Goal: Task Accomplishment & Management: Use online tool/utility

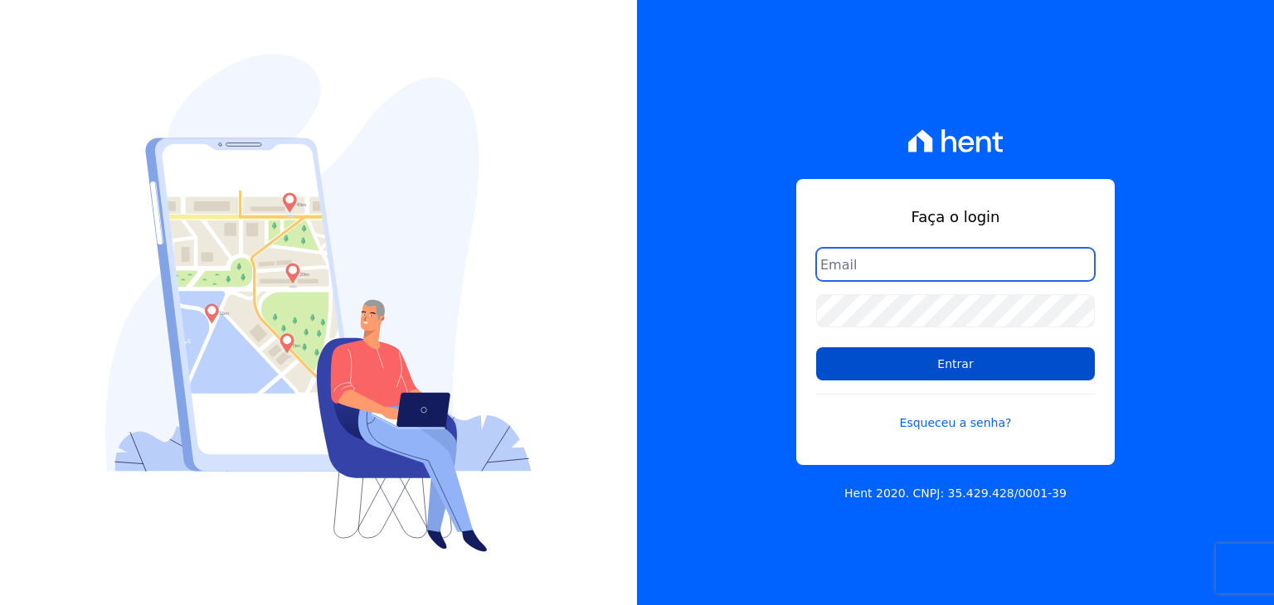
type input "[PERSON_NAME][EMAIL_ADDRESS][DOMAIN_NAME]"
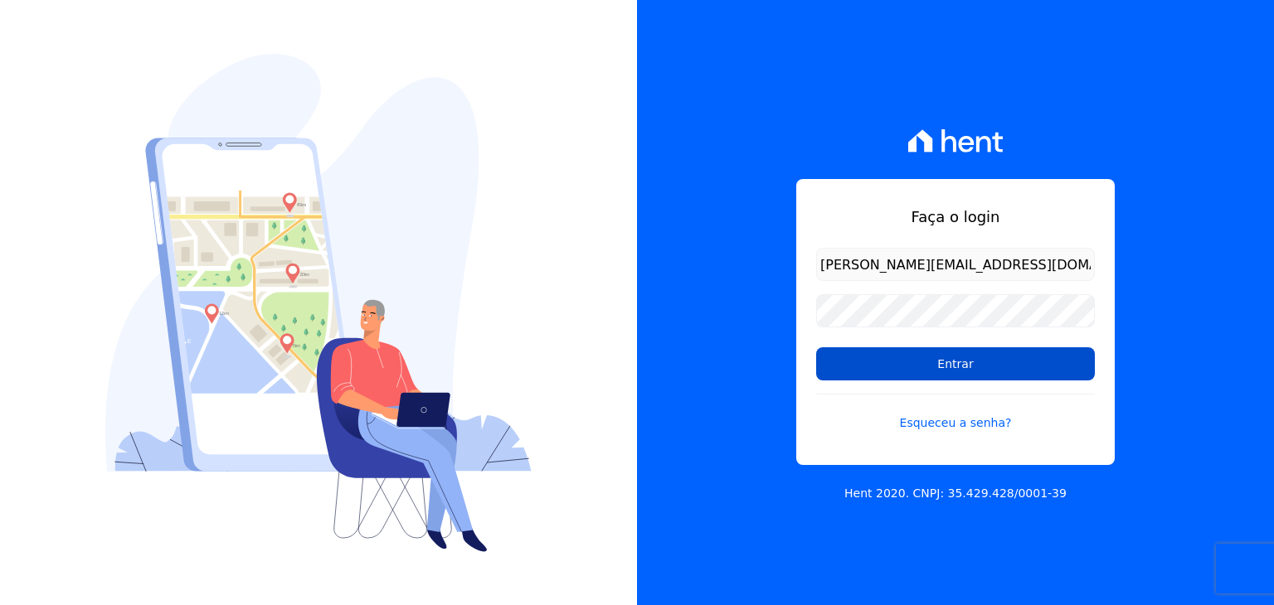
click at [912, 353] on input "Entrar" at bounding box center [955, 364] width 279 height 33
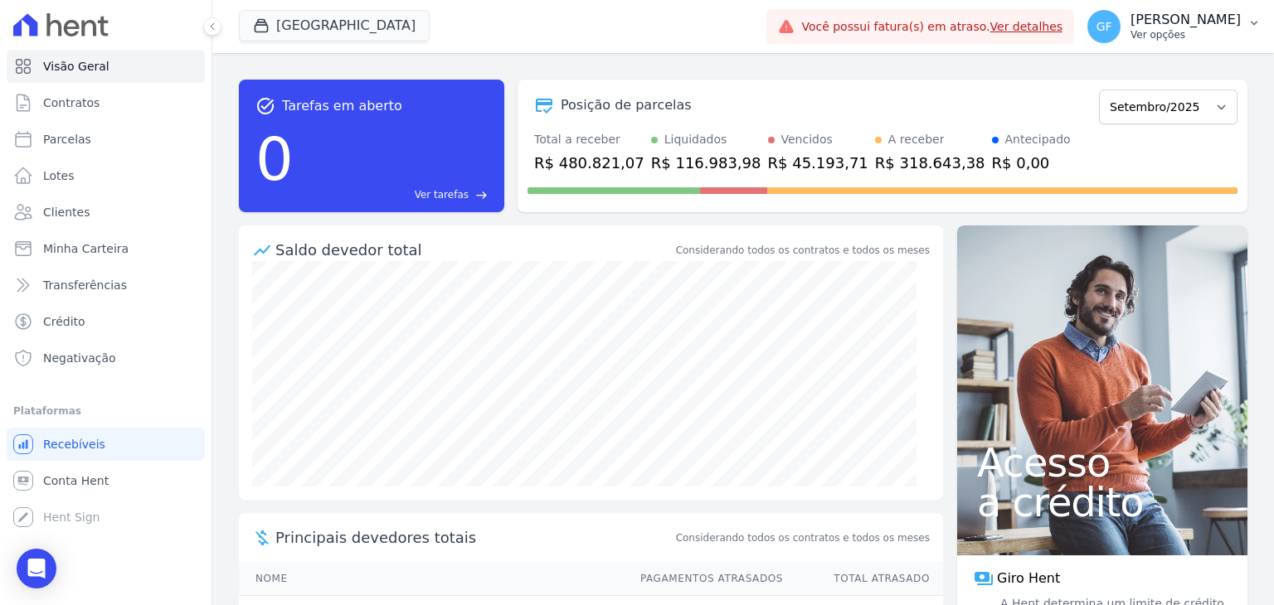
click at [1188, 17] on p "[PERSON_NAME]" at bounding box center [1185, 20] width 110 height 17
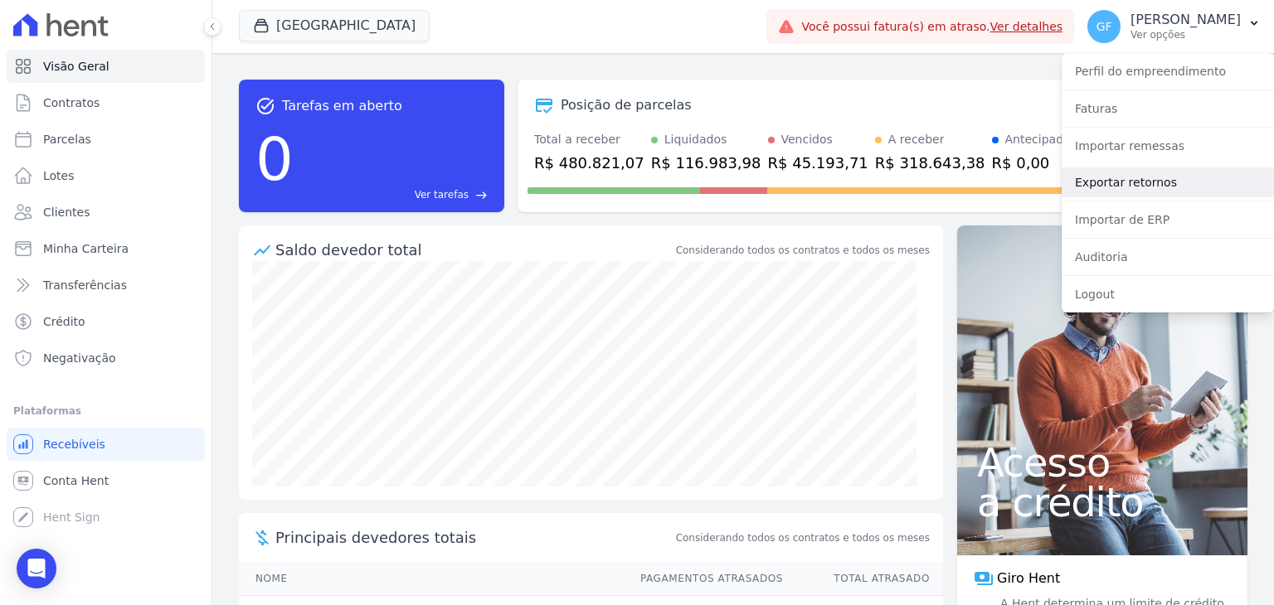
click at [1084, 180] on link "Exportar retornos" at bounding box center [1168, 183] width 212 height 30
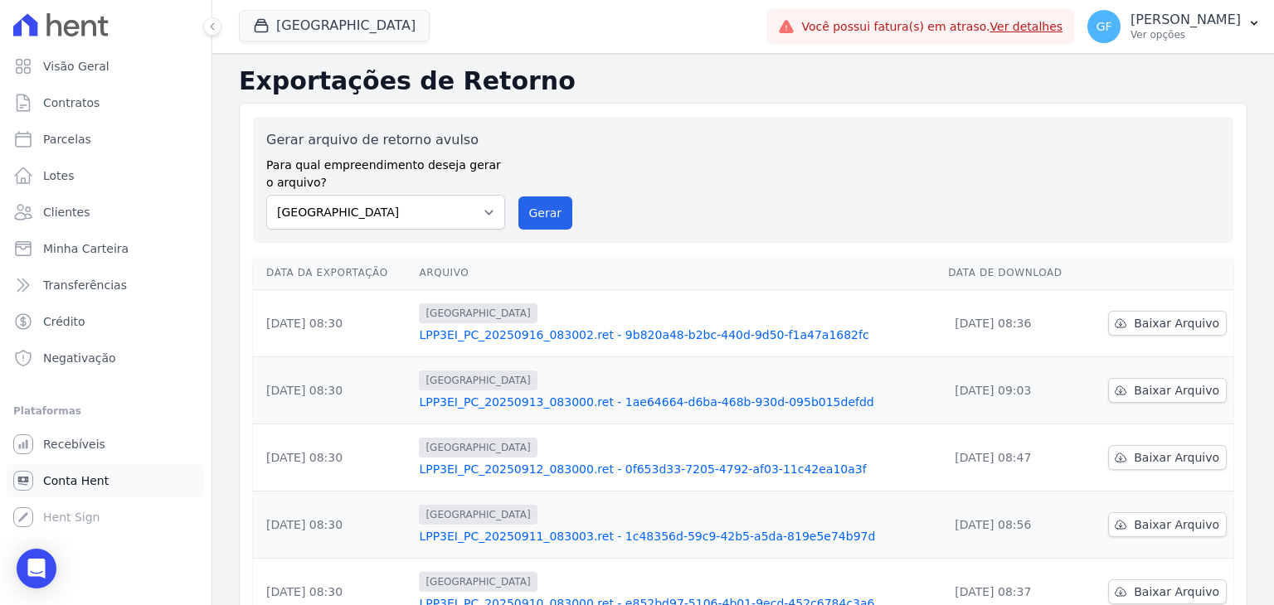
click at [82, 488] on span "Conta Hent" at bounding box center [76, 481] width 66 height 17
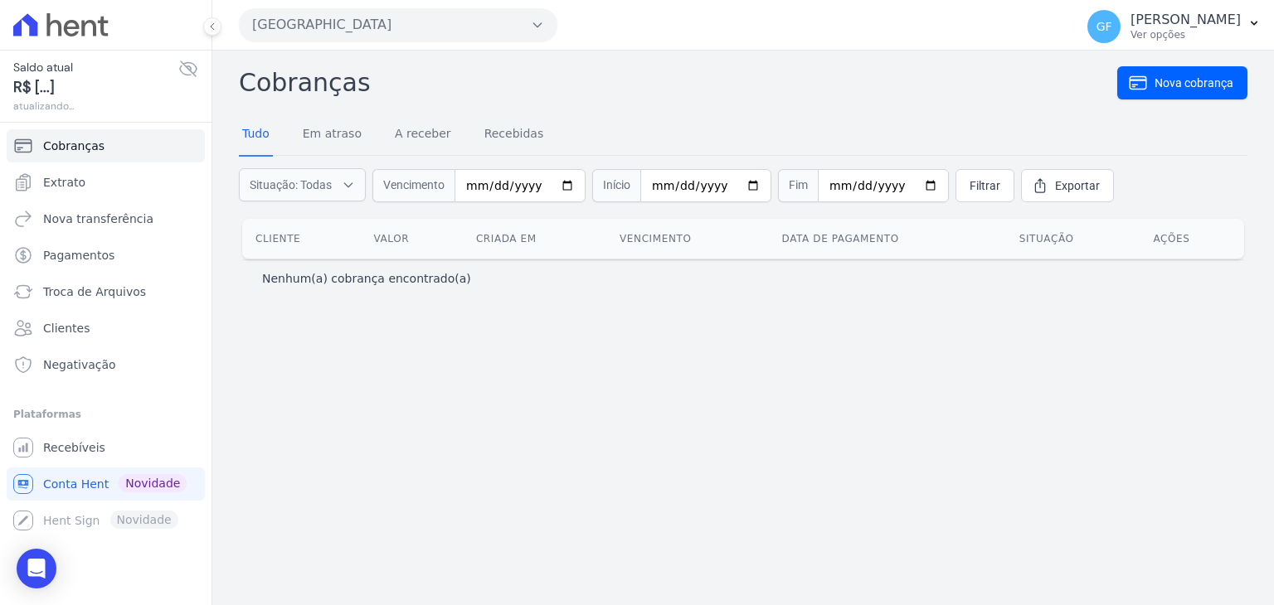
click at [189, 65] on icon at bounding box center [188, 69] width 20 height 20
click at [81, 180] on link "Extrato" at bounding box center [106, 182] width 198 height 33
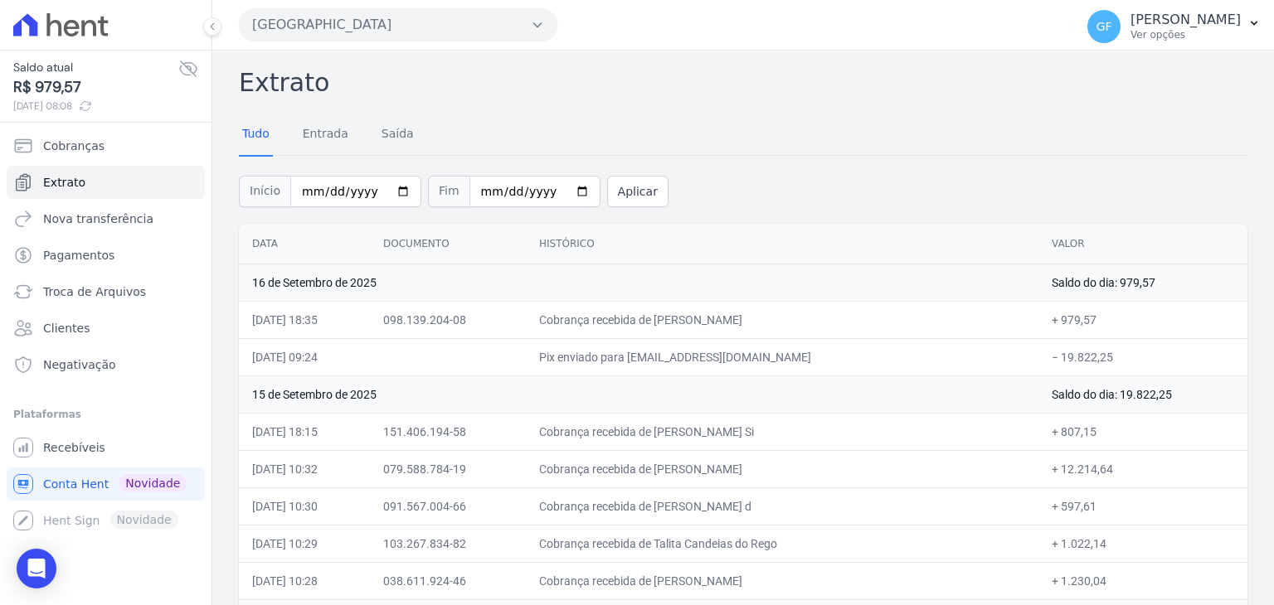
drag, startPoint x: 702, startPoint y: 318, endPoint x: 825, endPoint y: 316, distance: 123.6
click at [825, 316] on td "Cobrança recebida de [PERSON_NAME]" at bounding box center [782, 319] width 513 height 37
click at [748, 324] on td "Cobrança recebida de [PERSON_NAME]" at bounding box center [782, 319] width 513 height 37
drag, startPoint x: 698, startPoint y: 318, endPoint x: 839, endPoint y: 314, distance: 141.1
click at [839, 314] on td "Cobrança recebida de [PERSON_NAME]" at bounding box center [782, 319] width 513 height 37
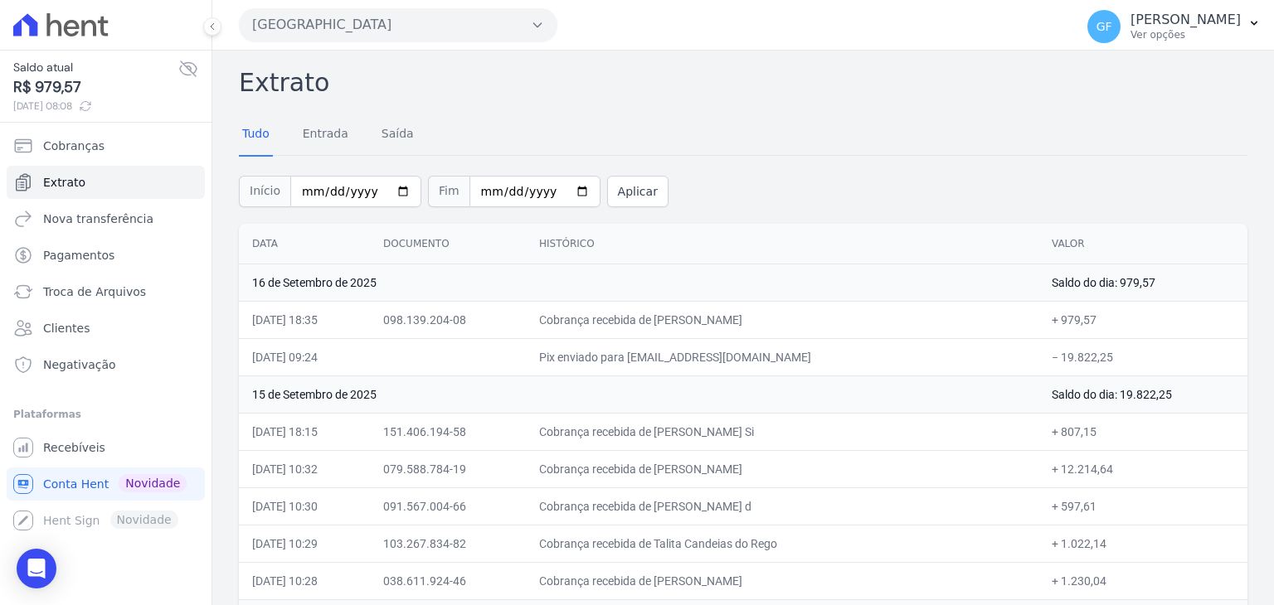
copy td "[PERSON_NAME]"
